Goal: Task Accomplishment & Management: Manage account settings

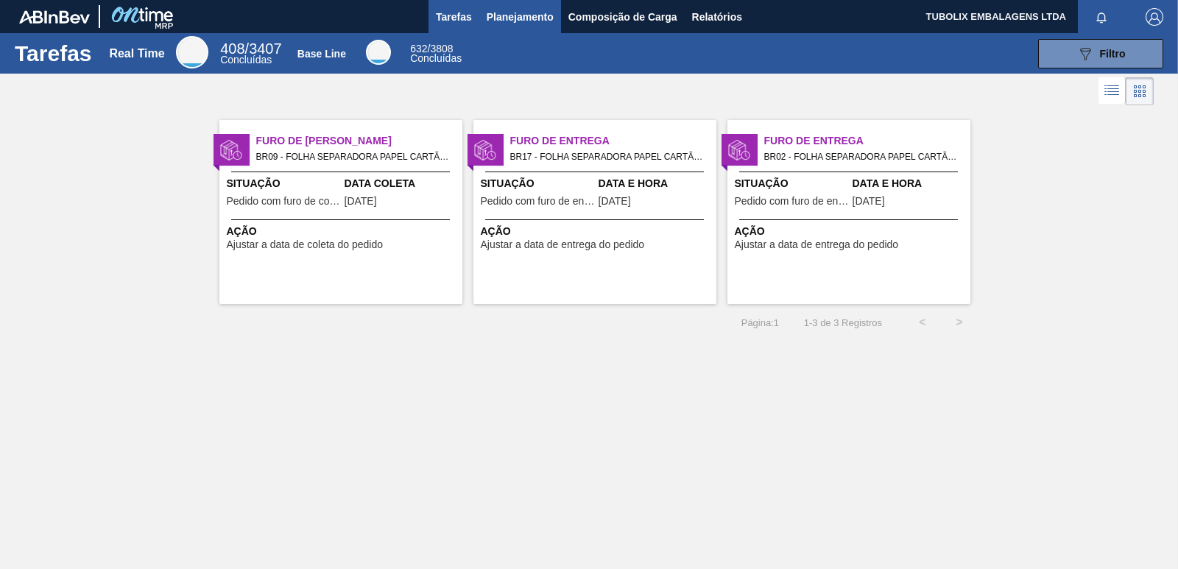
click at [497, 14] on span "Planejamento" at bounding box center [520, 17] width 67 height 18
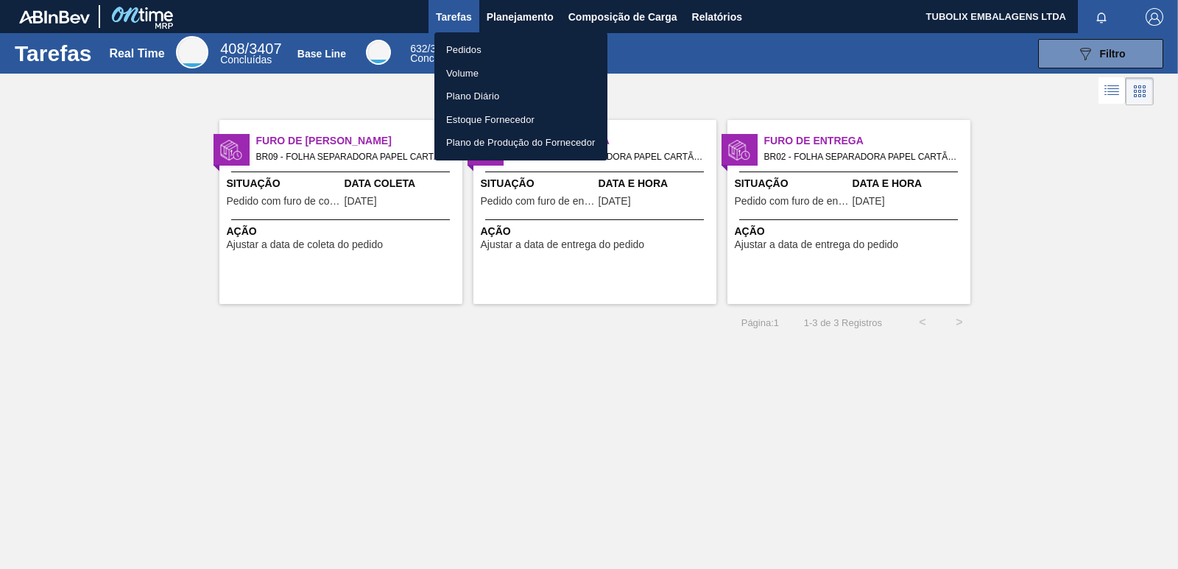
click at [473, 52] on li "Pedidos" at bounding box center [521, 50] width 173 height 24
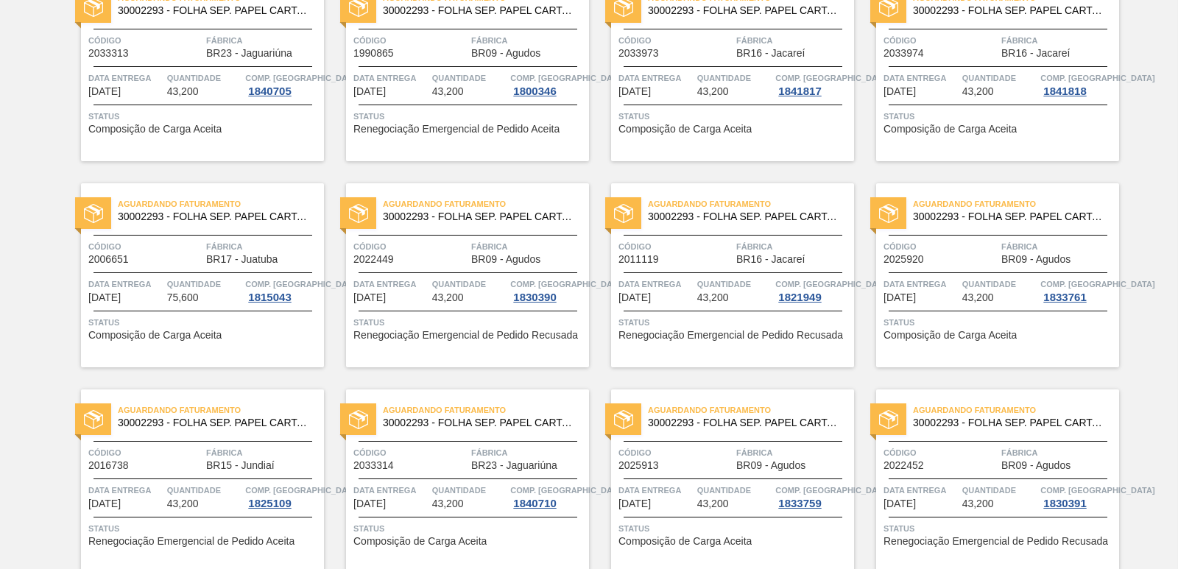
scroll to position [949, 0]
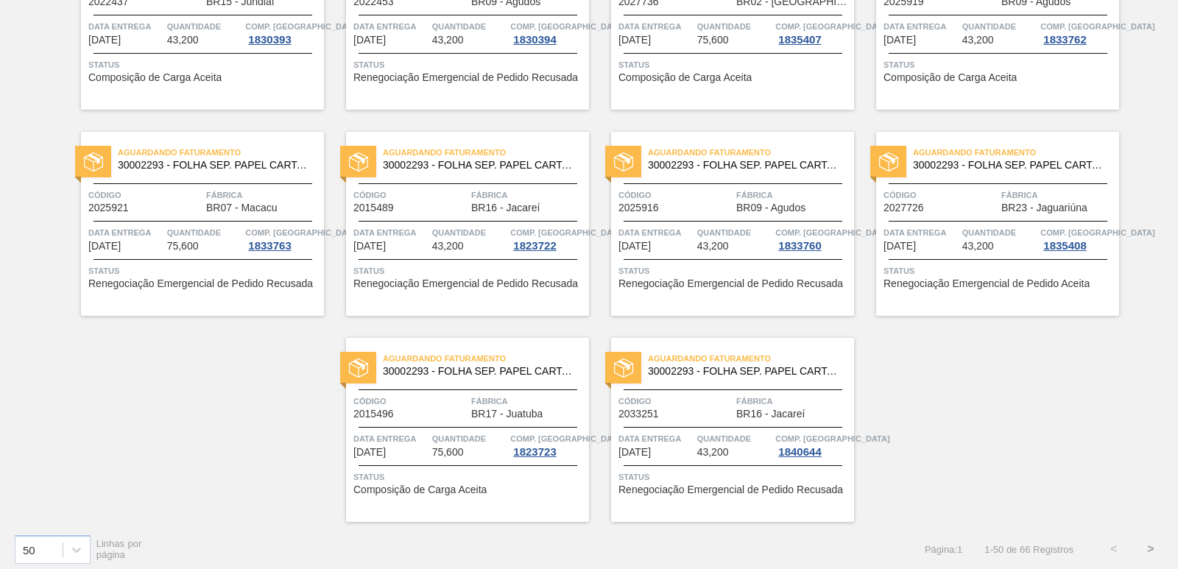
scroll to position [2275, 0]
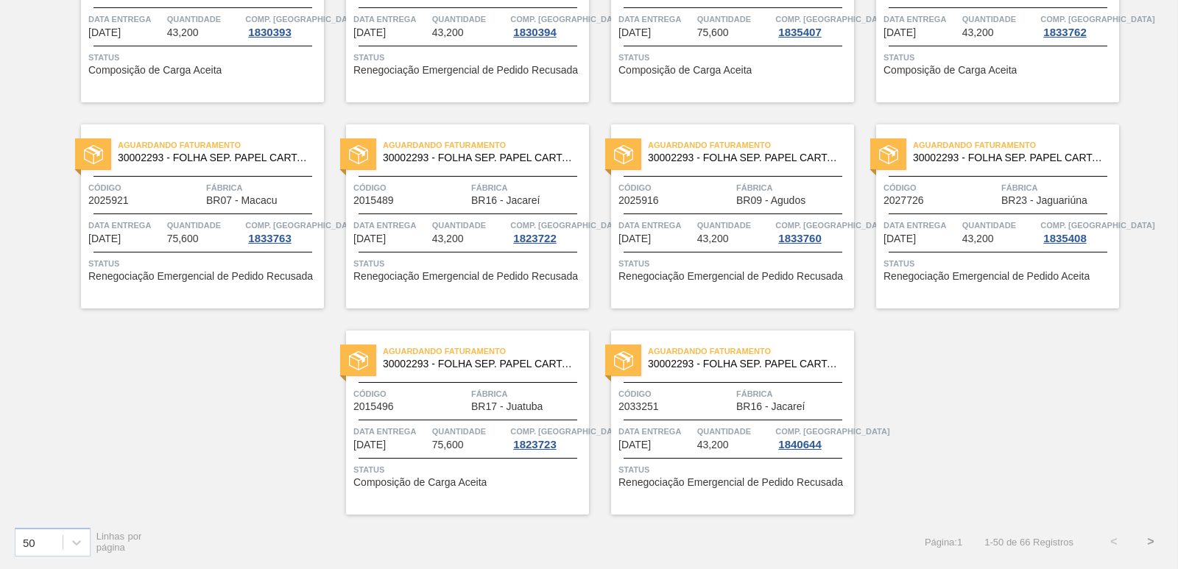
click at [1136, 538] on button ">" at bounding box center [1151, 542] width 37 height 37
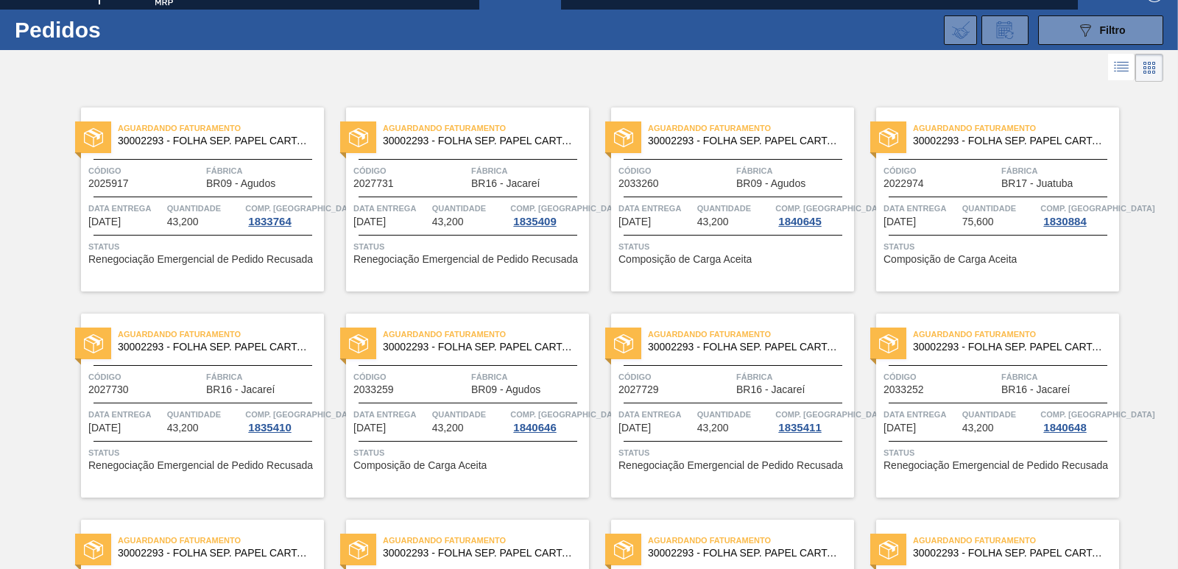
scroll to position [0, 0]
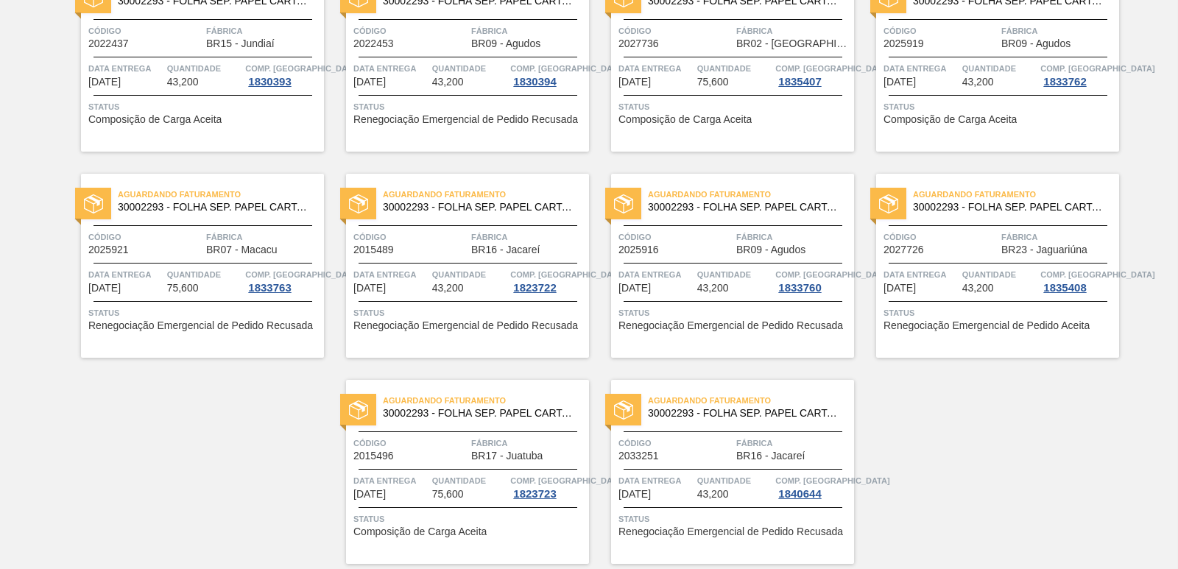
scroll to position [2275, 0]
